Goal: Task Accomplishment & Management: Complete application form

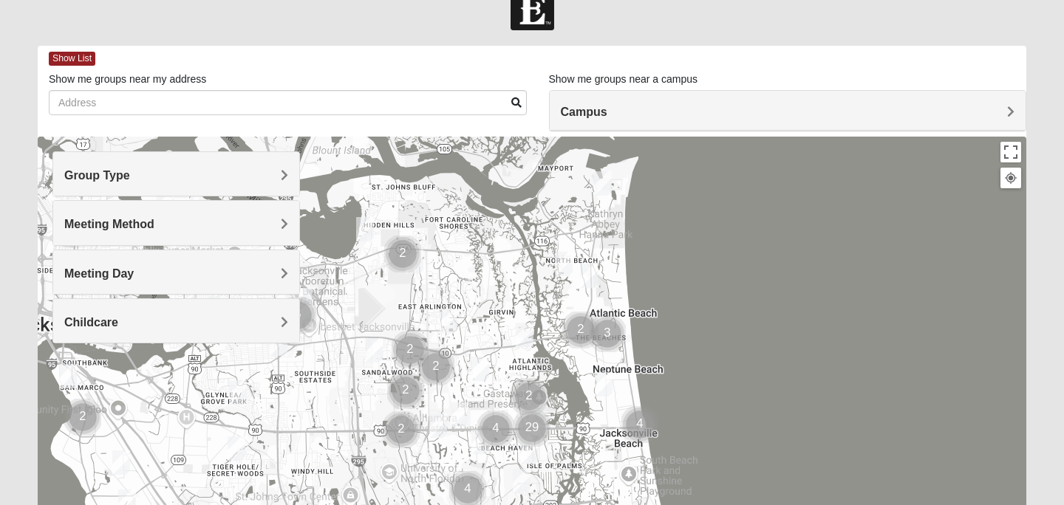
scroll to position [36, 0]
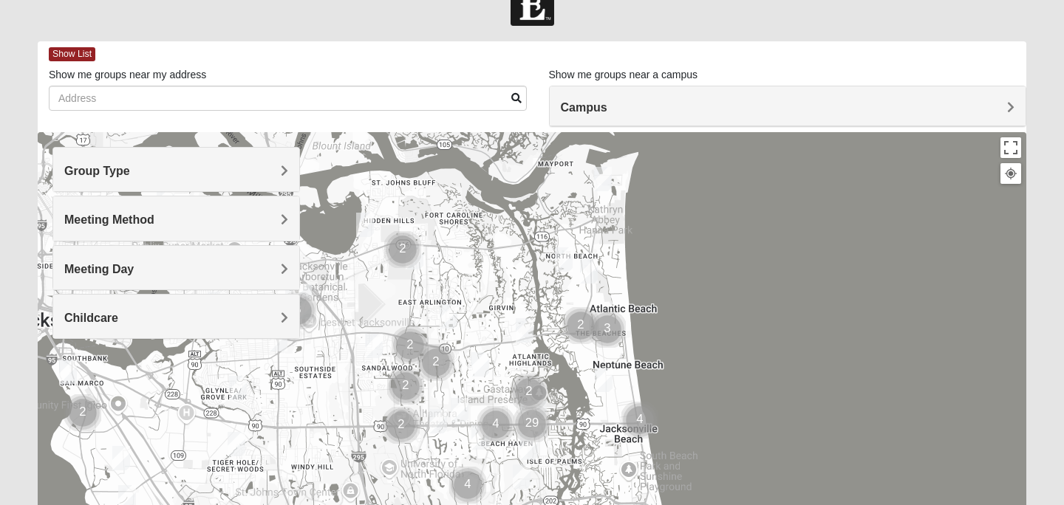
click at [643, 102] on h4 "Campus" at bounding box center [788, 107] width 454 height 14
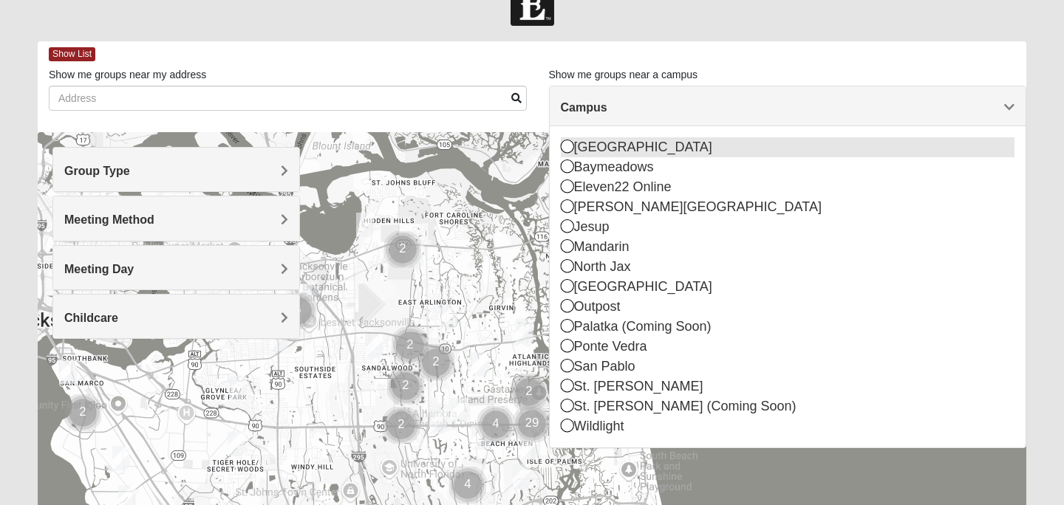
click at [628, 142] on div "[GEOGRAPHIC_DATA]" at bounding box center [788, 147] width 454 height 20
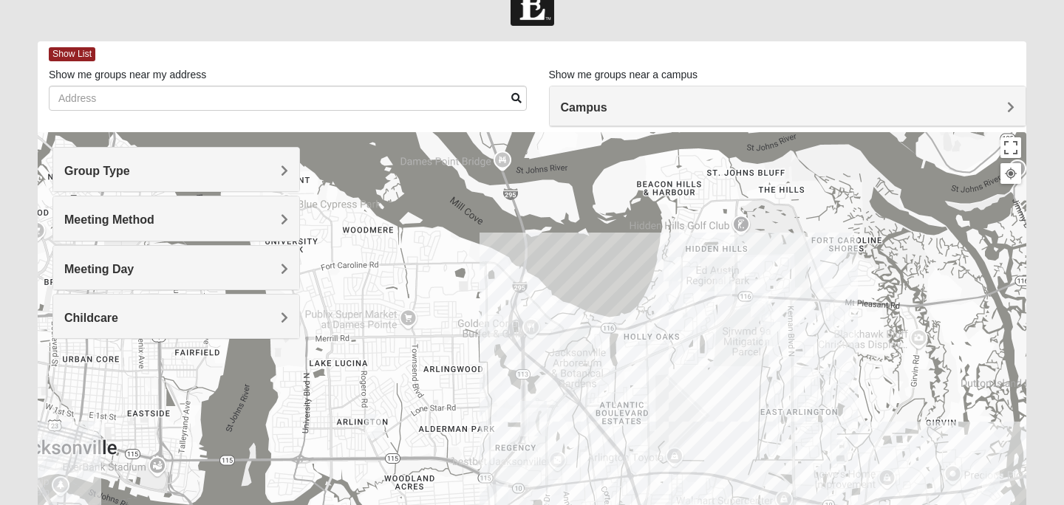
click at [227, 171] on h4 "Group Type" at bounding box center [176, 171] width 224 height 14
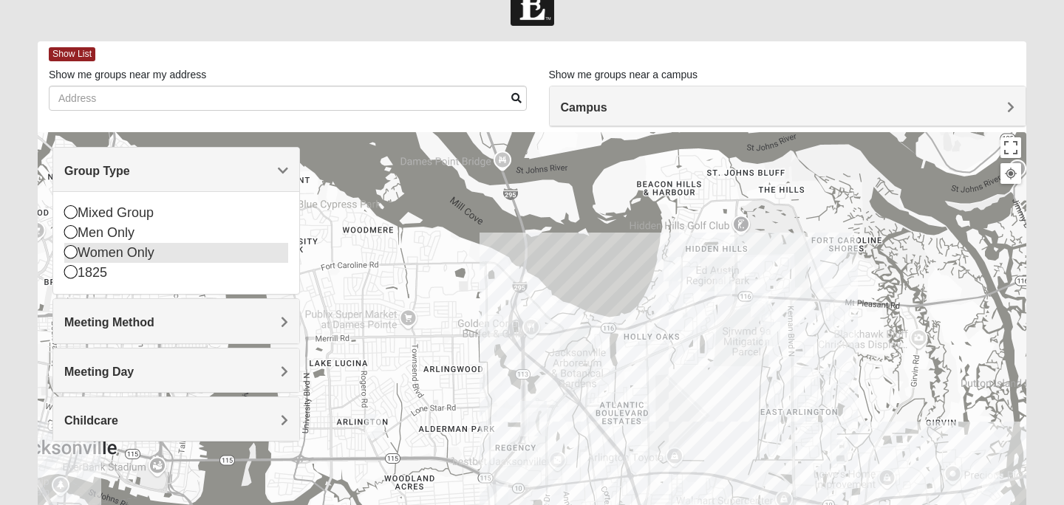
click at [131, 259] on div "Women Only" at bounding box center [176, 253] width 224 height 20
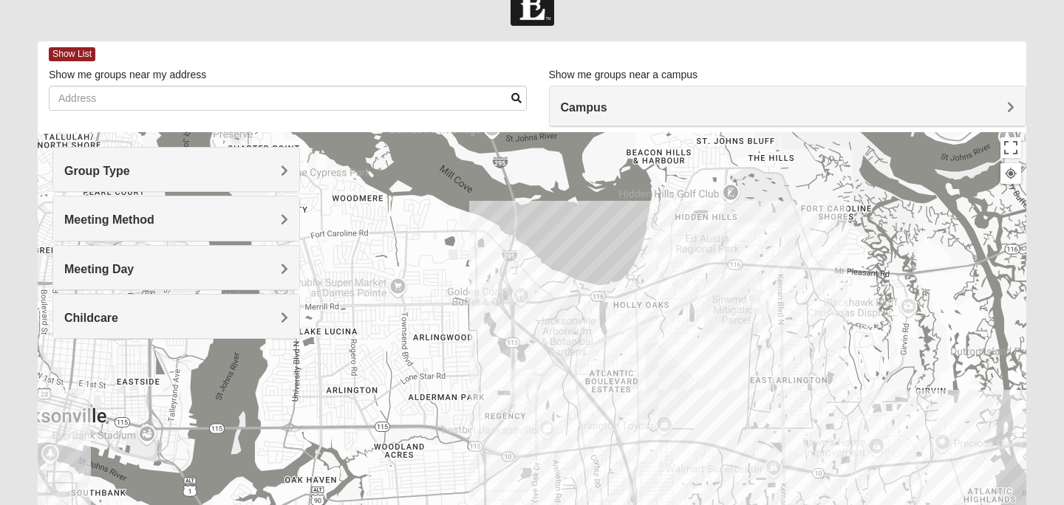
drag, startPoint x: 485, startPoint y: 289, endPoint x: 456, endPoint y: 237, distance: 59.2
click at [456, 237] on div at bounding box center [532, 427] width 988 height 591
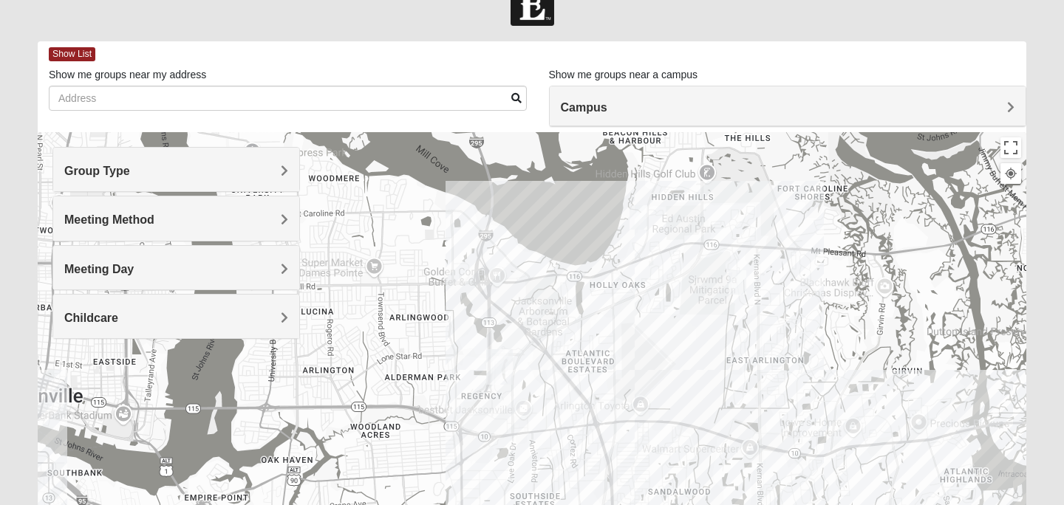
click at [524, 383] on div at bounding box center [532, 427] width 988 height 591
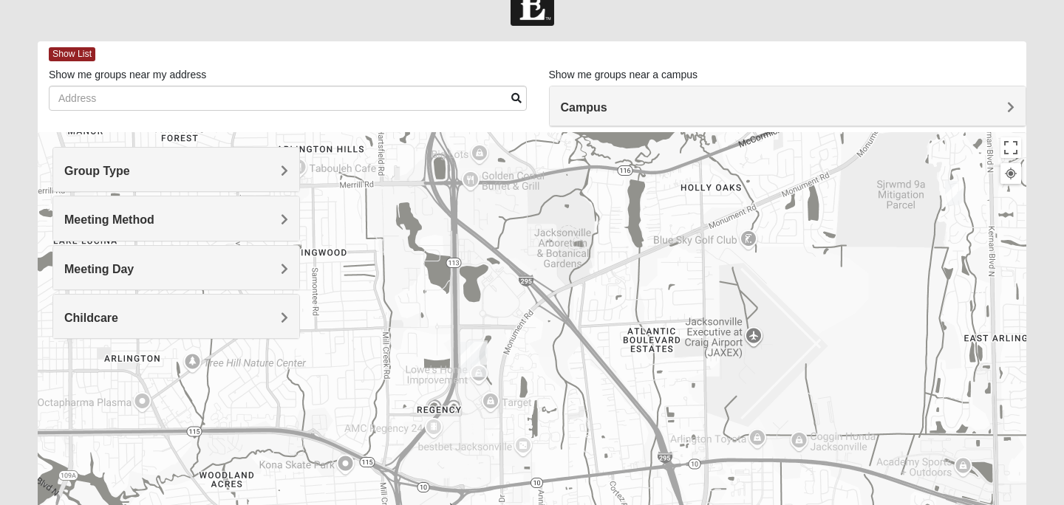
click at [501, 363] on div at bounding box center [532, 427] width 988 height 591
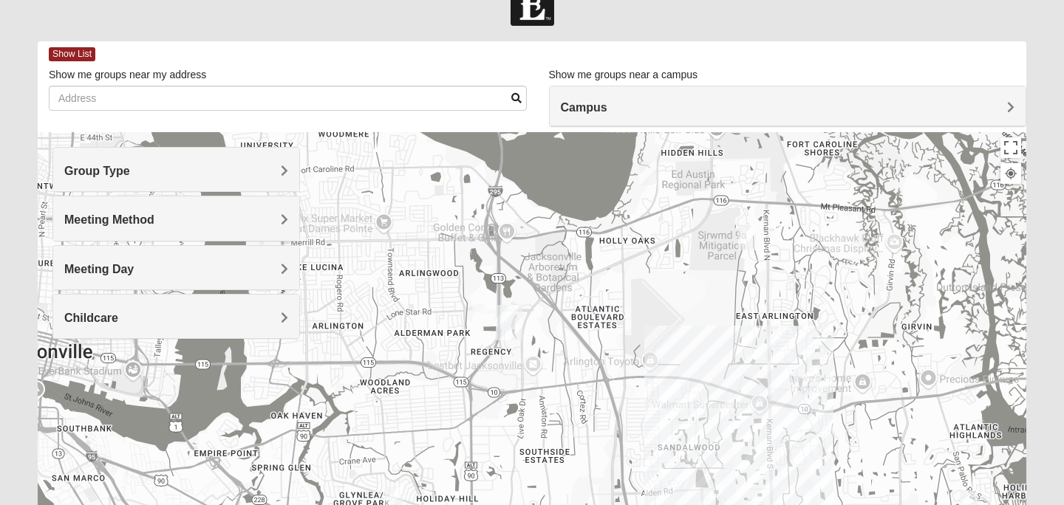
click at [527, 327] on div at bounding box center [532, 427] width 988 height 591
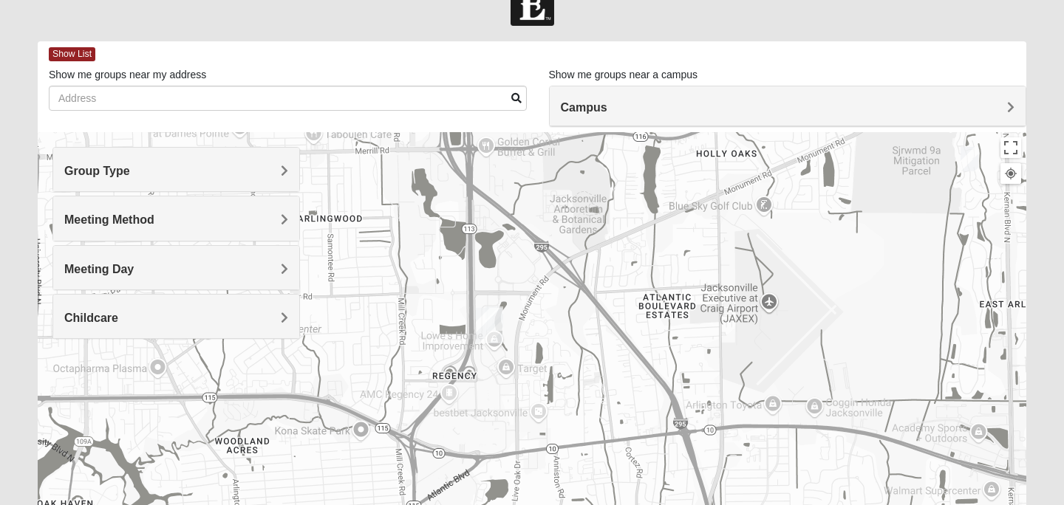
click at [527, 327] on div at bounding box center [532, 427] width 988 height 591
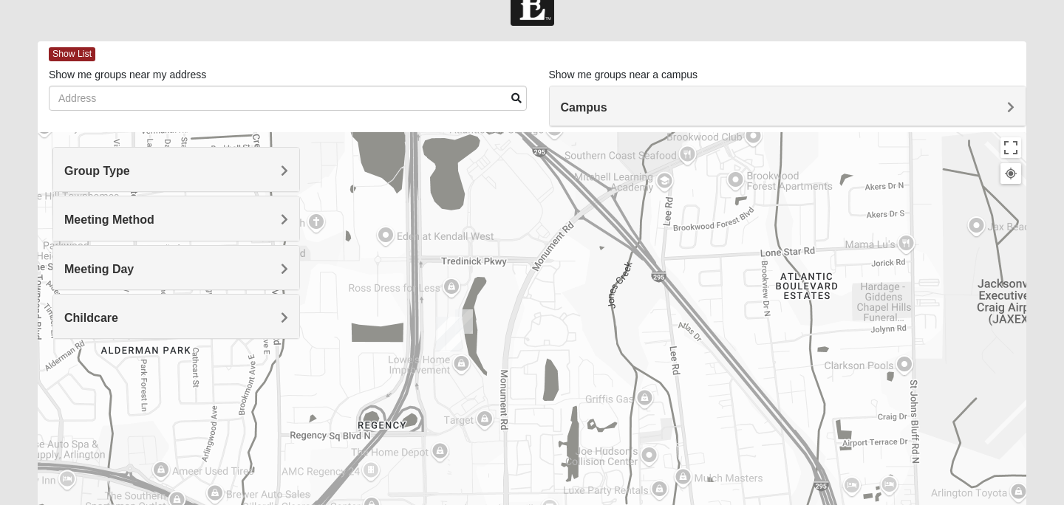
click at [467, 324] on img "On Campus Womens Medina 32225" at bounding box center [464, 322] width 18 height 24
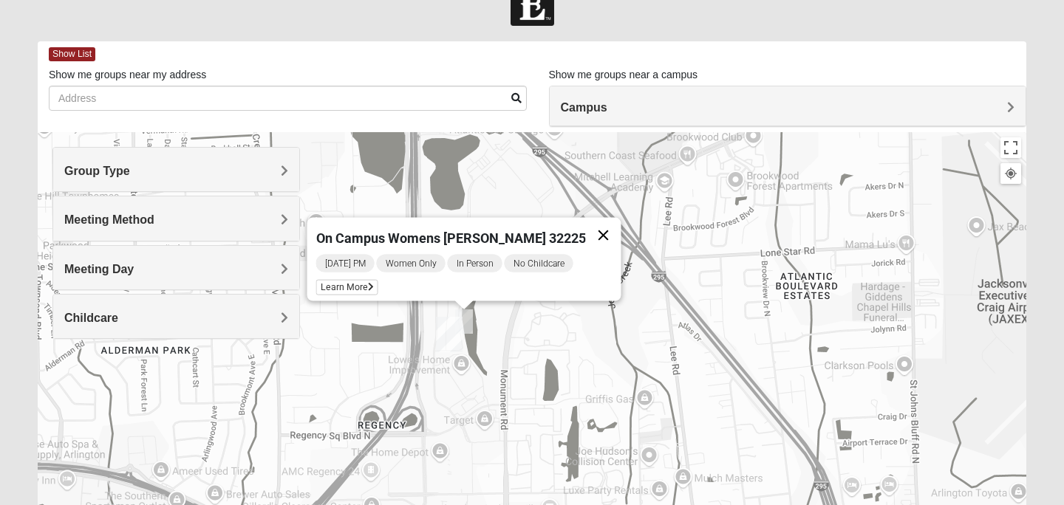
click at [598, 230] on button "Close" at bounding box center [603, 235] width 35 height 35
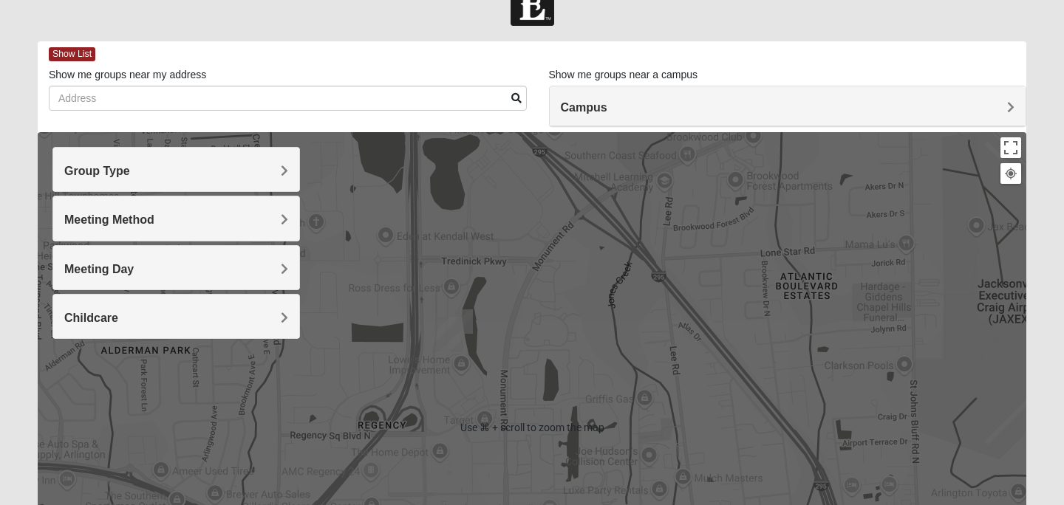
scroll to position [28, 0]
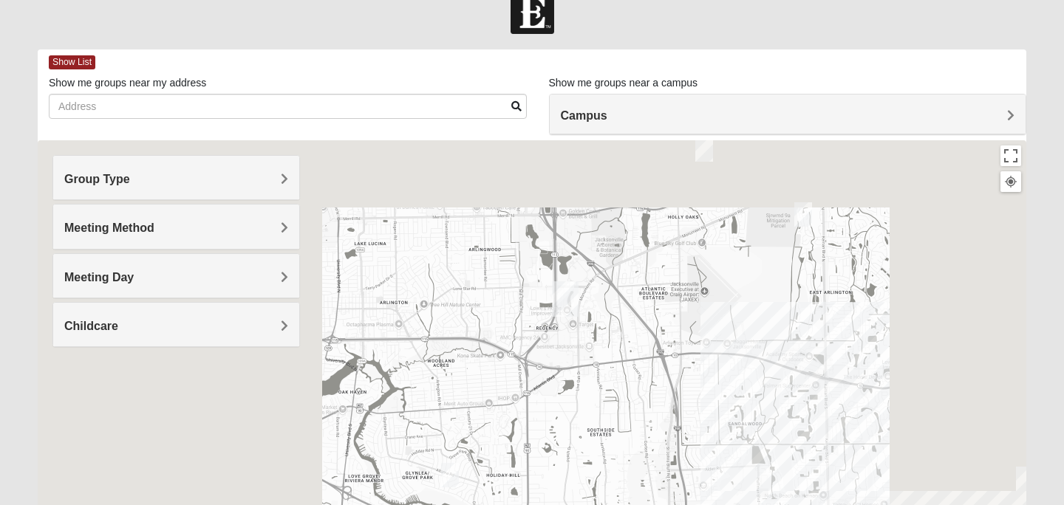
click at [800, 215] on img "Womens Beattie 32225" at bounding box center [803, 214] width 18 height 24
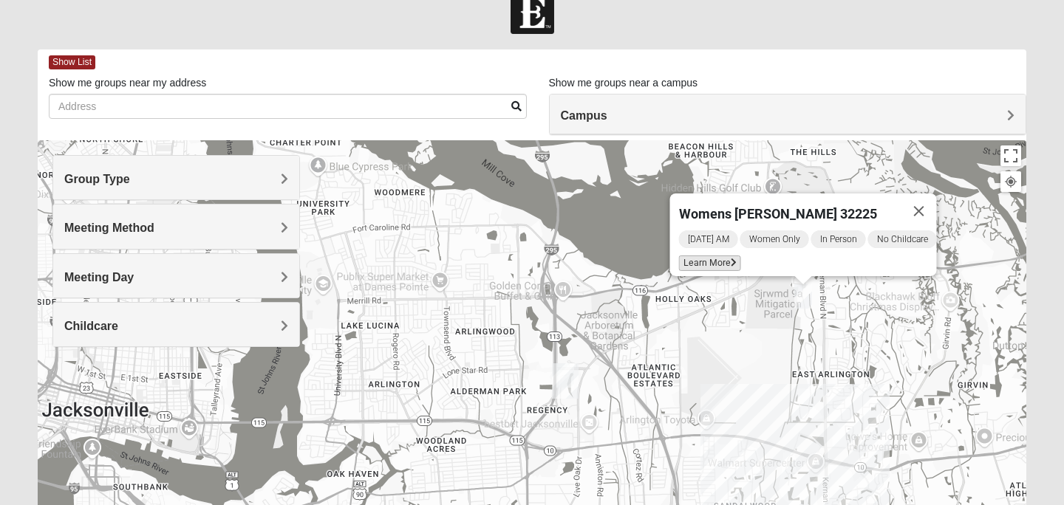
click at [710, 256] on span "Learn More" at bounding box center [710, 264] width 62 height 16
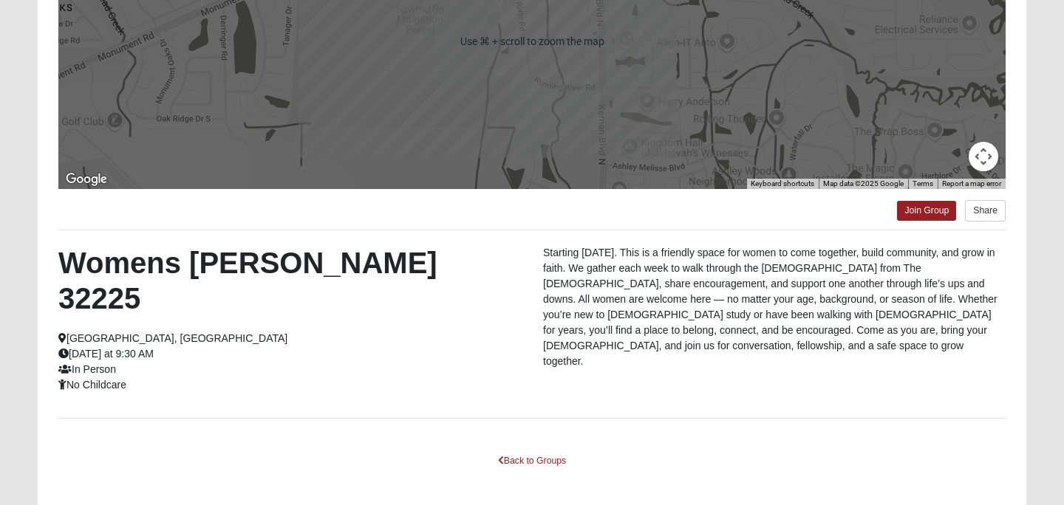
scroll to position [273, 0]
